Goal: Find contact information: Find contact information

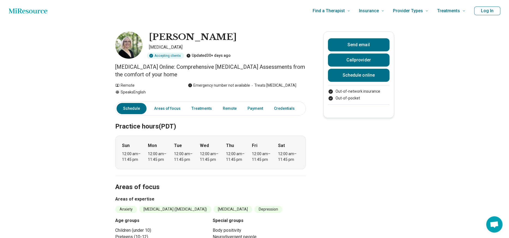
click at [302, 107] on link "Other" at bounding box center [312, 108] width 20 height 11
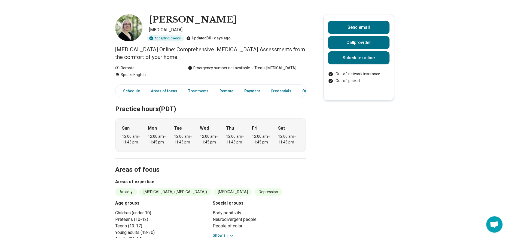
scroll to position [27, 0]
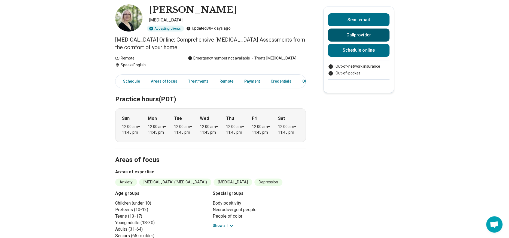
click at [348, 35] on button "Call provider" at bounding box center [358, 35] width 61 height 13
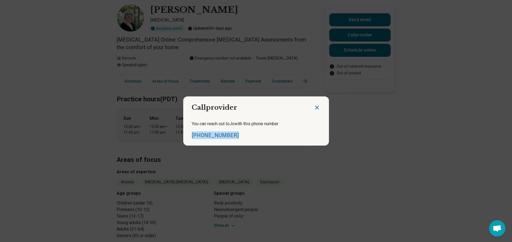
drag, startPoint x: 229, startPoint y: 136, endPoint x: 188, endPoint y: 132, distance: 41.0
click at [188, 132] on div "You can reach out to Jo with this phone number (888) 493-2343" at bounding box center [256, 130] width 146 height 32
copy link "(888) 493-2343"
click at [316, 107] on icon "Close dialog" at bounding box center [317, 107] width 3 height 3
